Goal: Answer question/provide support: Answer question/provide support

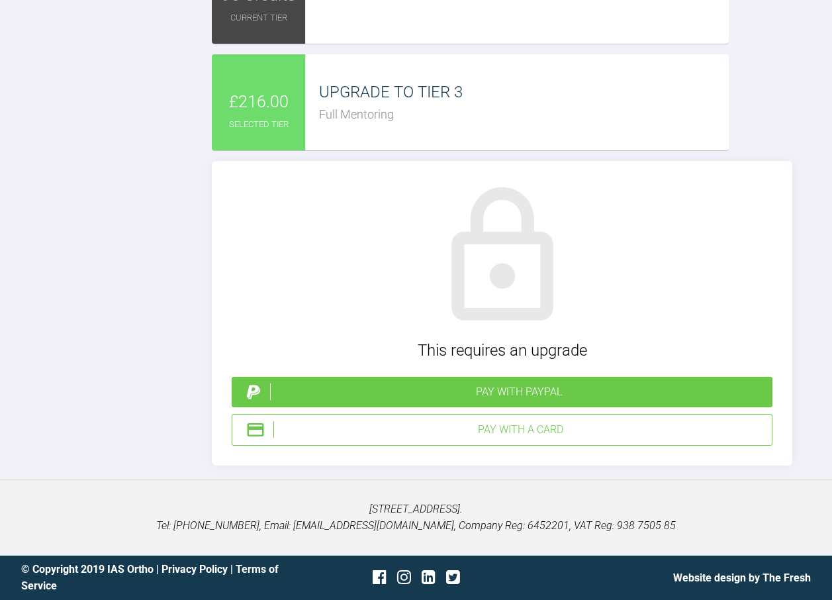
scroll to position [4810, 0]
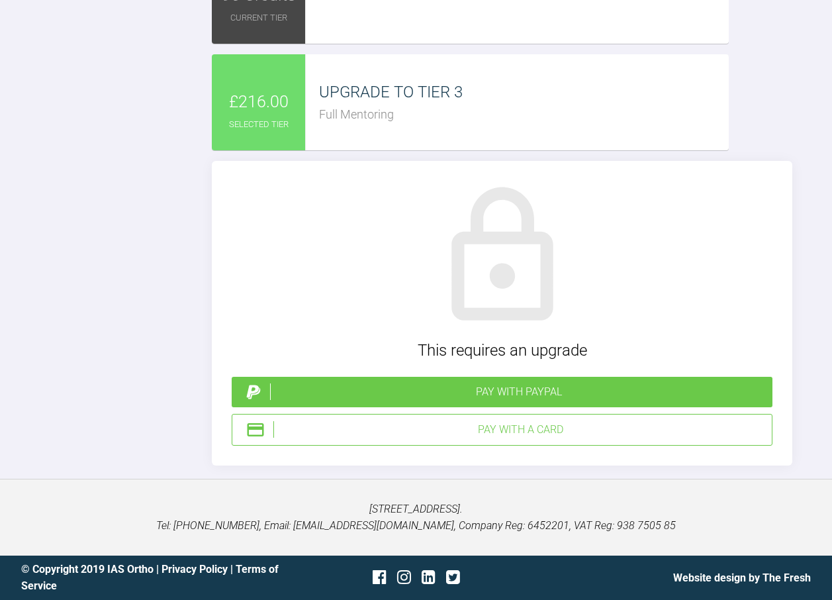
type textarea "hi [PERSON_NAME] moved up to 0.16niti upper and lower 2 unit power chian lower …"
click at [527, 393] on div "Pay with PayPal" at bounding box center [518, 391] width 497 height 17
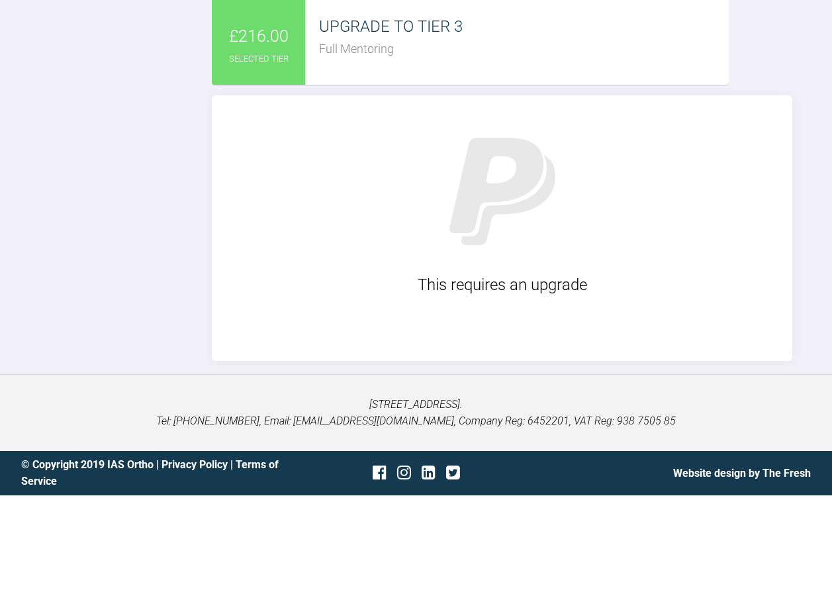
scroll to position [4913, 0]
type input "C:\fakepath\jwhant24.jpg"
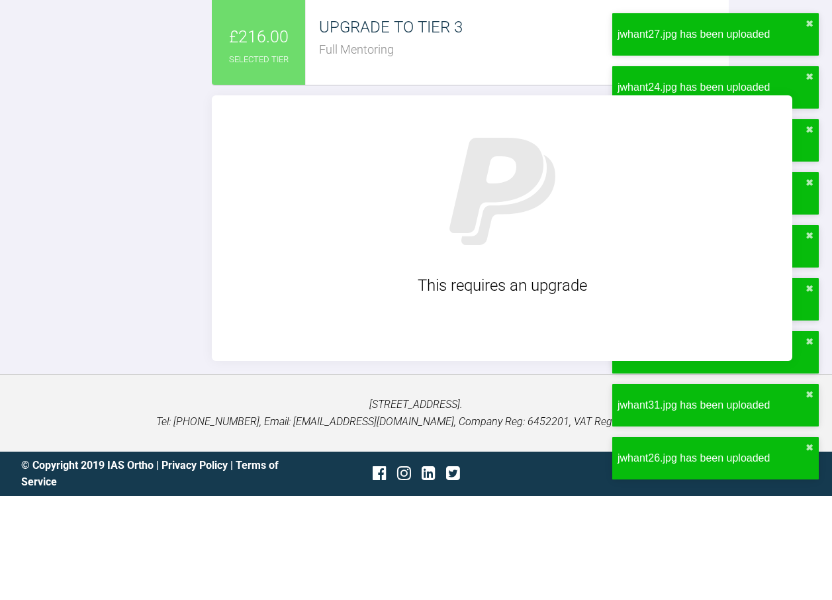
scroll to position [5112, 0]
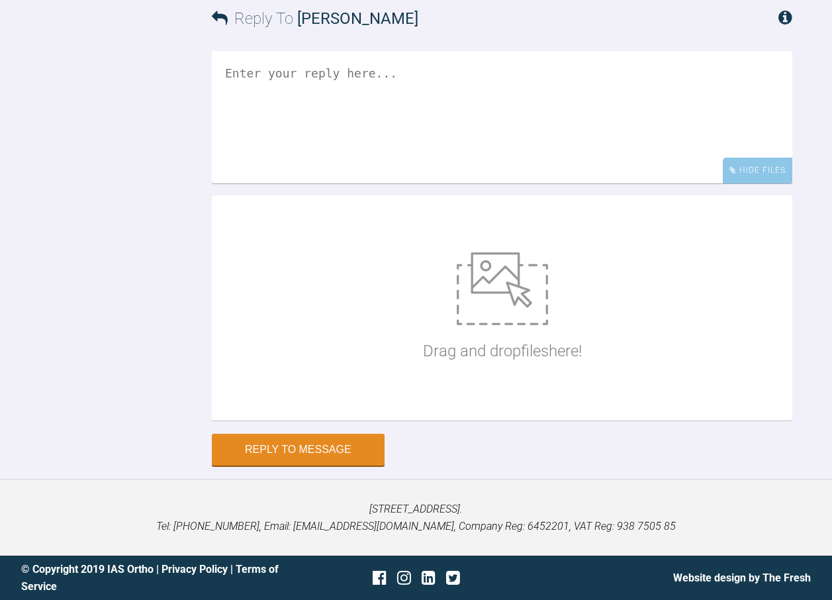
scroll to position [4685, 0]
